Goal: Complete application form

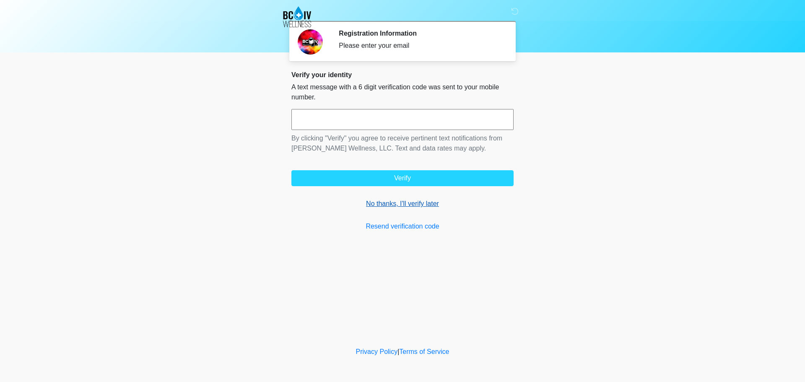
click at [386, 203] on link "No thanks, I'll verify later" at bounding box center [403, 204] width 222 height 10
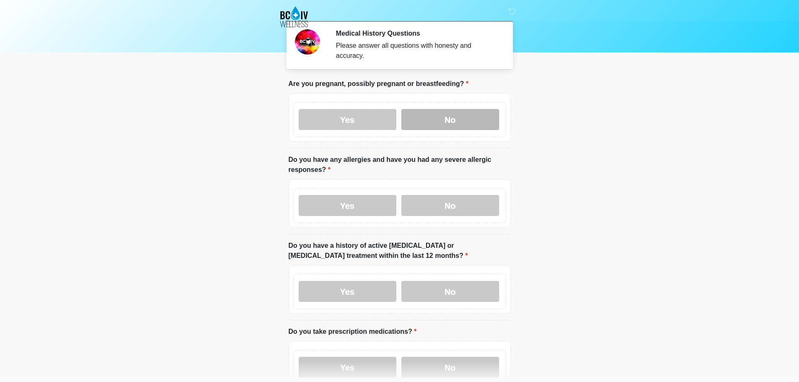
click at [453, 114] on label "No" at bounding box center [450, 119] width 98 height 21
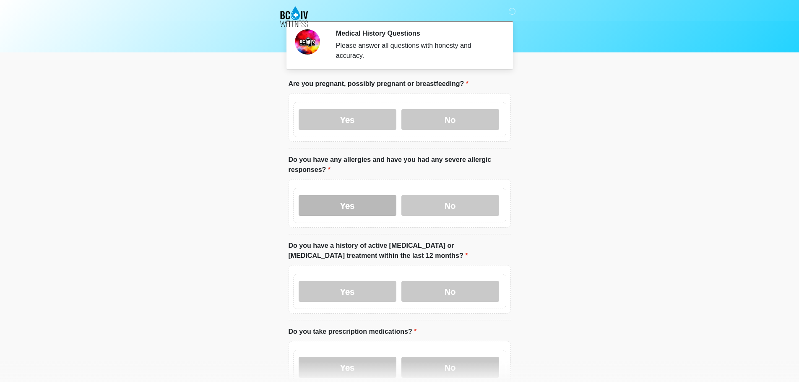
click at [345, 195] on label "Yes" at bounding box center [348, 205] width 98 height 21
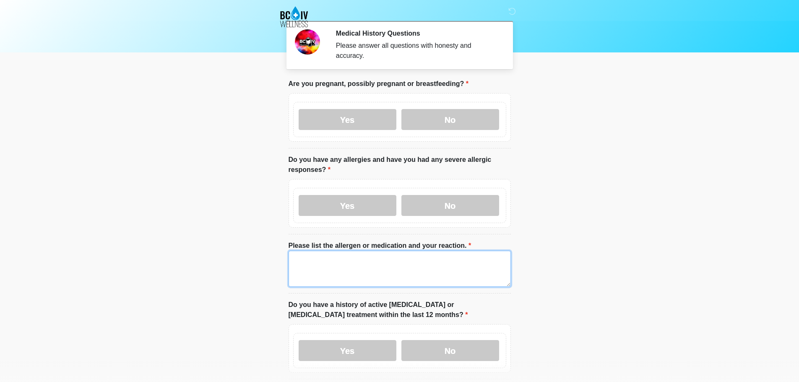
click at [317, 258] on textarea "Please list the allergen or medication and your reaction." at bounding box center [400, 269] width 222 height 36
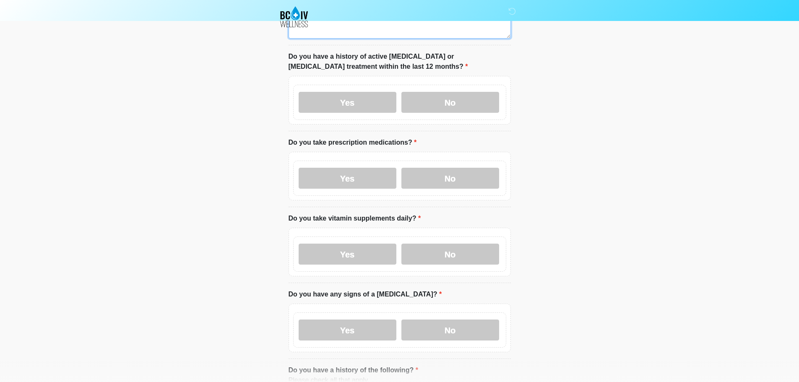
scroll to position [252, 0]
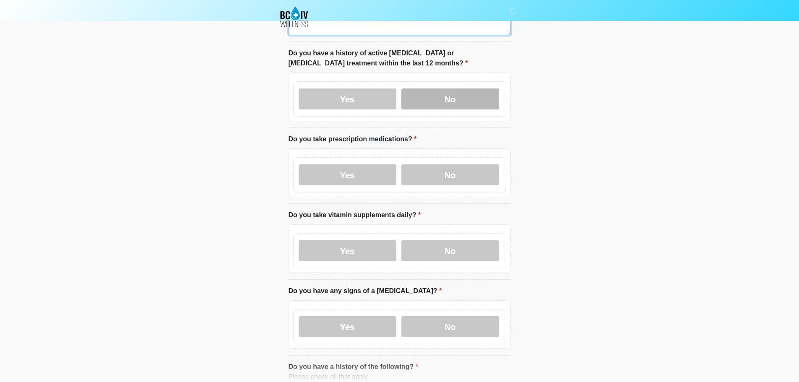
type textarea "****"
click at [445, 89] on label "No" at bounding box center [450, 99] width 98 height 21
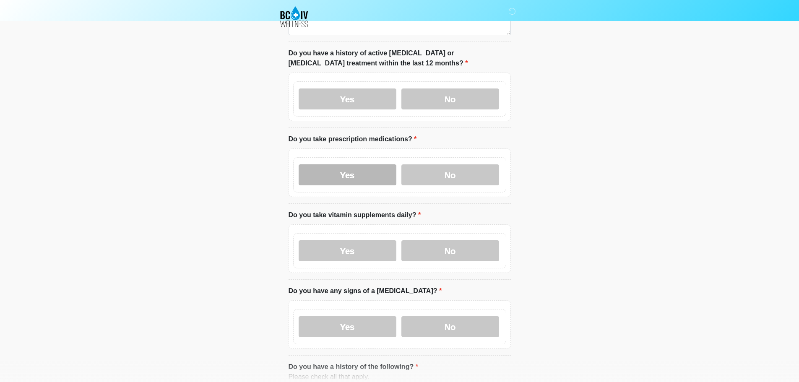
click at [355, 171] on label "Yes" at bounding box center [348, 174] width 98 height 21
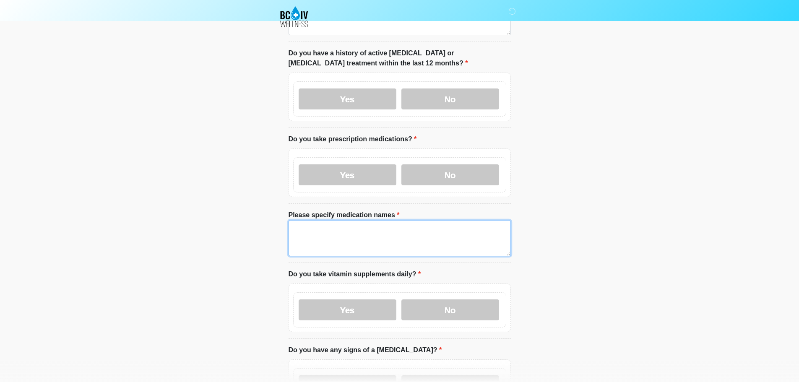
click at [360, 241] on textarea "Please specify medication names" at bounding box center [400, 238] width 222 height 36
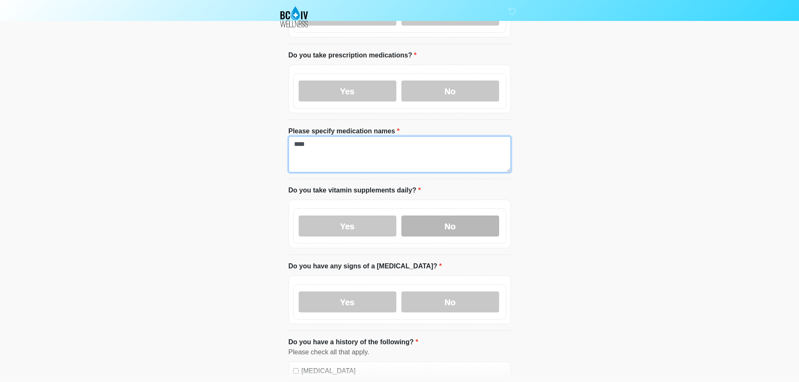
type textarea "****"
click at [438, 216] on label "No" at bounding box center [450, 226] width 98 height 21
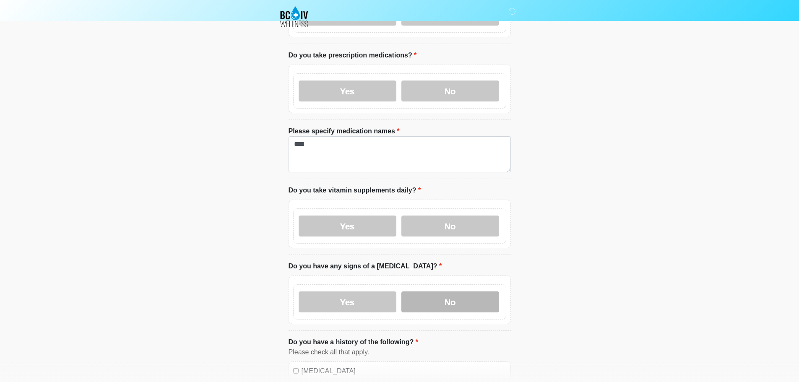
click at [456, 292] on label "No" at bounding box center [450, 302] width 98 height 21
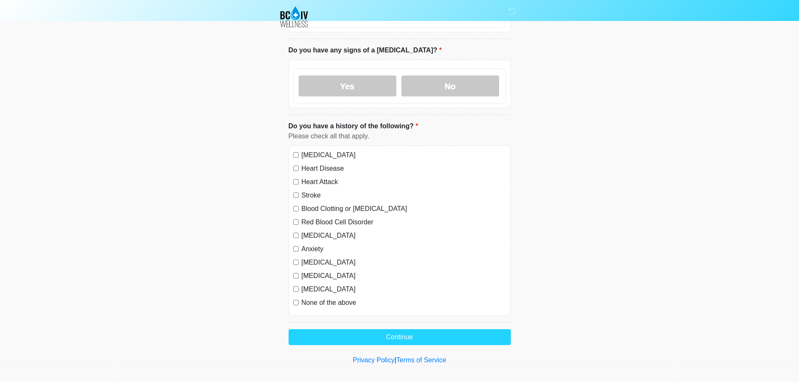
scroll to position [552, 0]
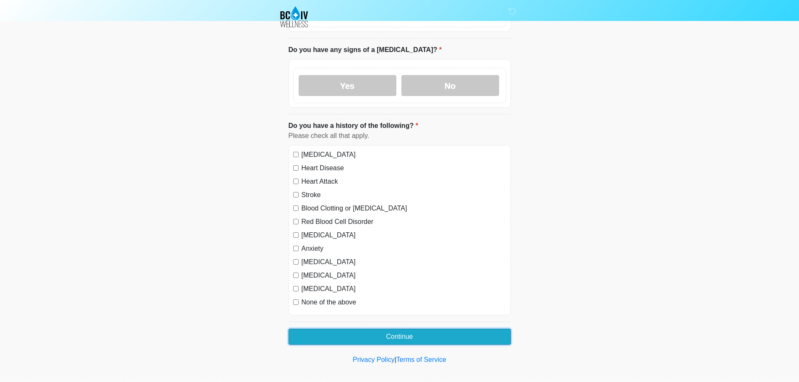
click at [395, 329] on button "Continue" at bounding box center [400, 337] width 222 height 16
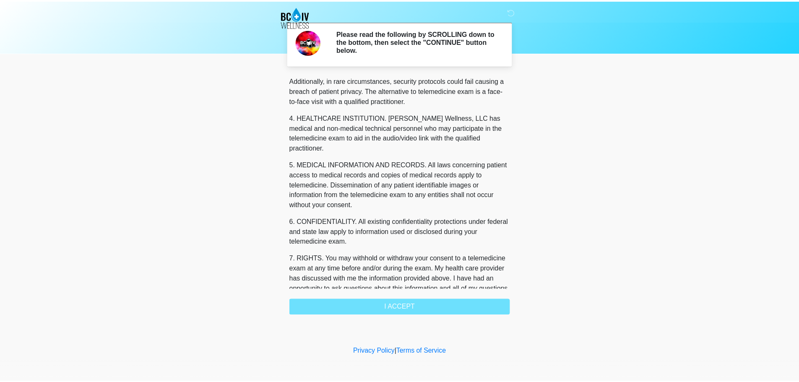
scroll to position [272, 0]
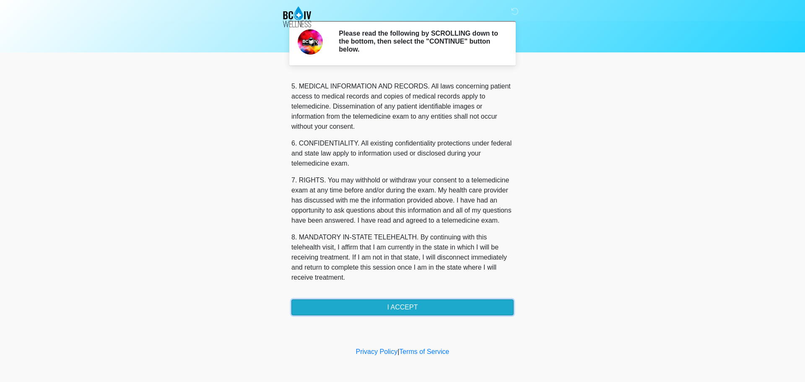
click at [417, 306] on button "I ACCEPT" at bounding box center [403, 308] width 222 height 16
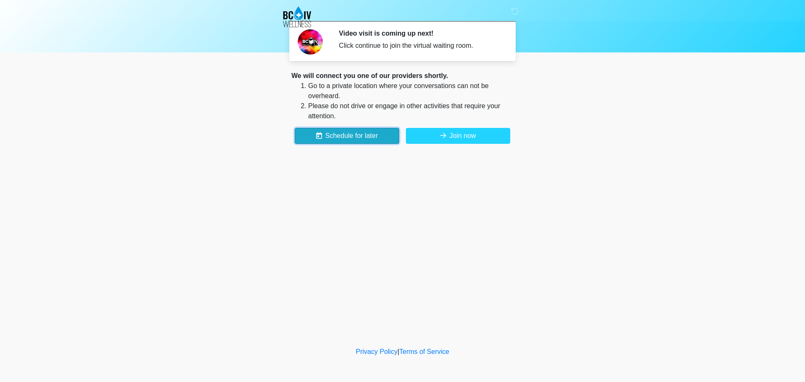
click at [353, 138] on button "Schedule for later" at bounding box center [347, 136] width 104 height 16
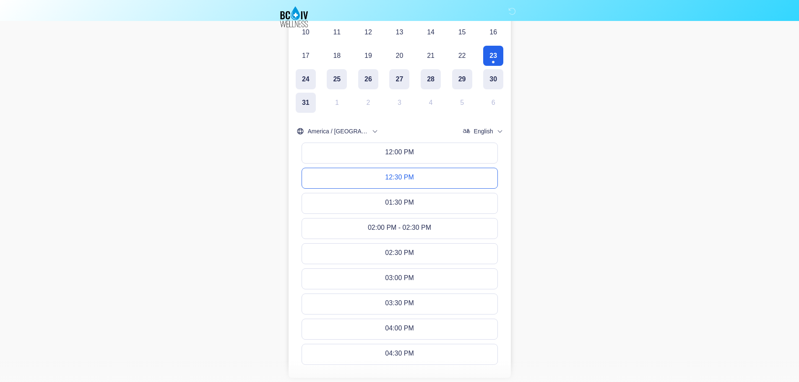
scroll to position [252, 0]
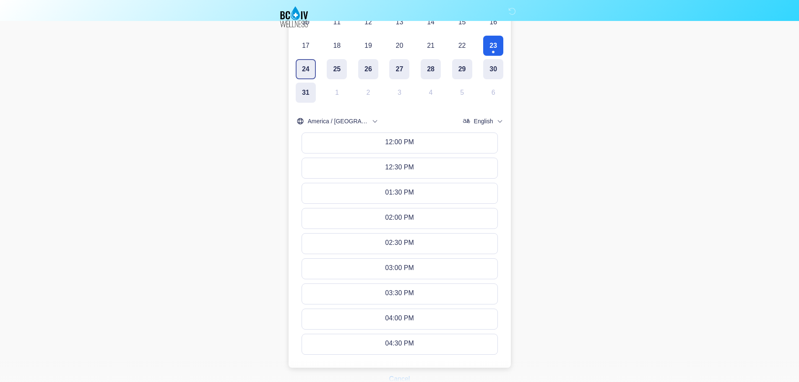
click at [305, 70] on button "24" at bounding box center [306, 69] width 20 height 20
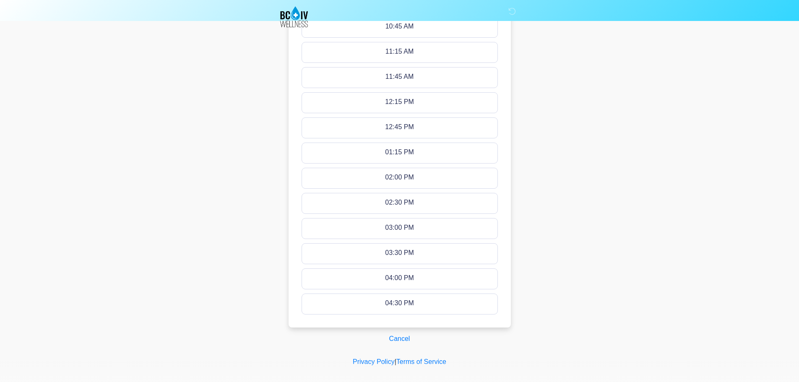
scroll to position [452, 0]
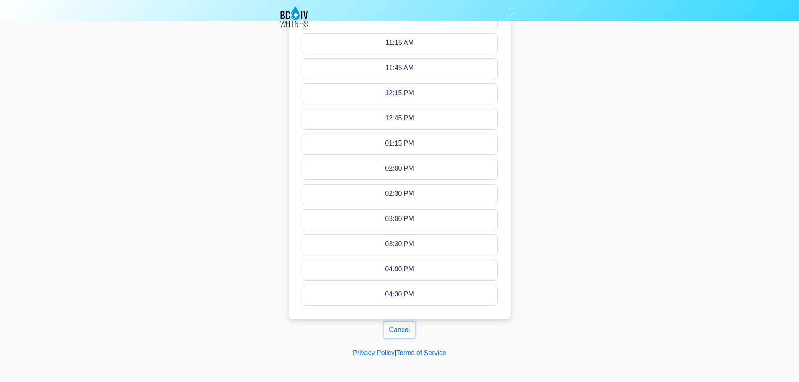
click at [409, 326] on button "Cancel" at bounding box center [400, 330] width 32 height 16
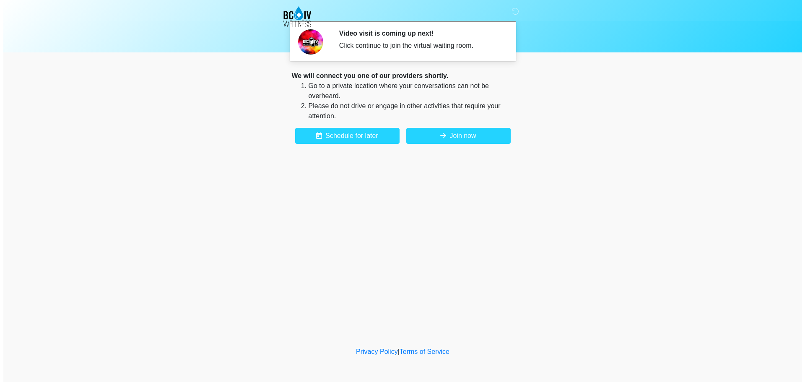
scroll to position [0, 0]
click at [475, 135] on button "Join now" at bounding box center [458, 136] width 104 height 16
